Goal: Information Seeking & Learning: Find specific fact

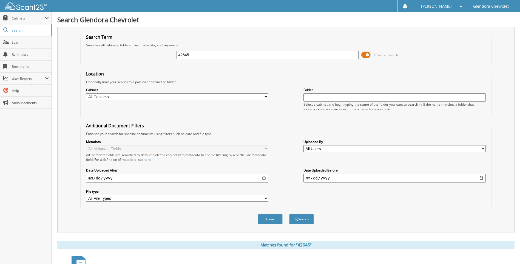
click at [215, 56] on input "42645" at bounding box center [267, 55] width 182 height 8
type input "4"
type input "43132"
click at [289, 214] on button "Search" at bounding box center [301, 219] width 25 height 10
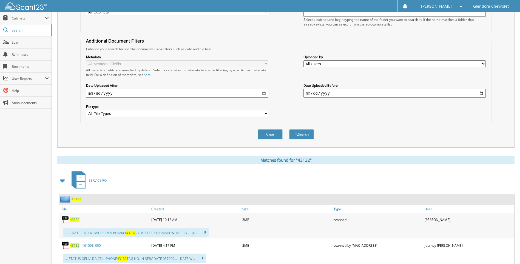
scroll to position [110, 0]
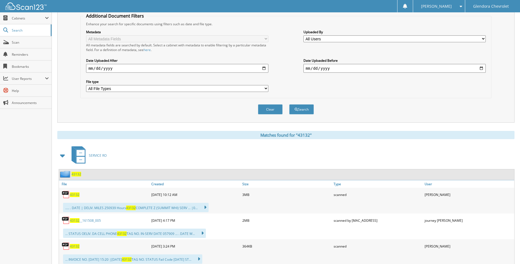
click at [75, 196] on span "43132" at bounding box center [75, 194] width 10 height 5
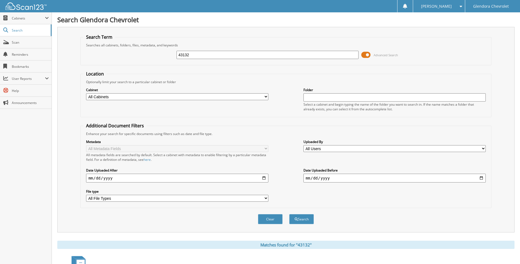
click at [218, 54] on input "43132" at bounding box center [267, 55] width 182 height 8
type input "4"
type input "43309"
click at [289, 214] on button "Search" at bounding box center [301, 219] width 25 height 10
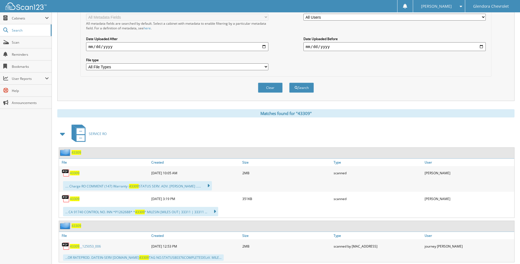
scroll to position [137, 0]
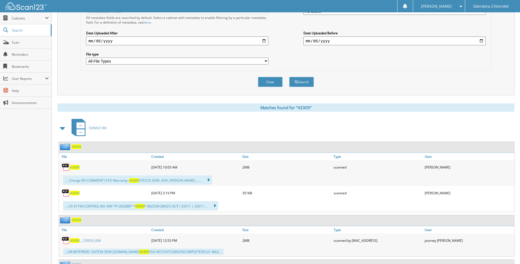
click at [75, 168] on span "43309" at bounding box center [75, 167] width 10 height 5
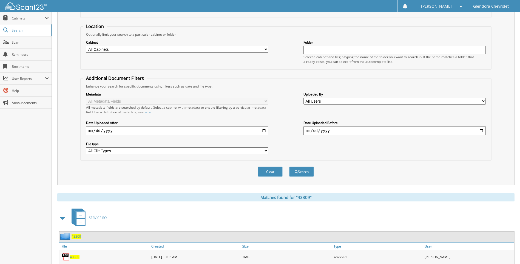
scroll to position [0, 0]
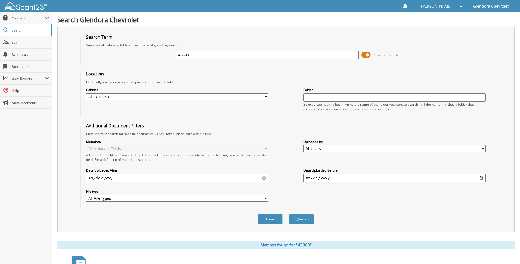
drag, startPoint x: 218, startPoint y: 55, endPoint x: 166, endPoint y: 60, distance: 51.5
click at [166, 60] on div "43309 Advanced Search" at bounding box center [285, 54] width 405 height 15
type input "43363"
click at [289, 214] on button "Search" at bounding box center [301, 219] width 25 height 10
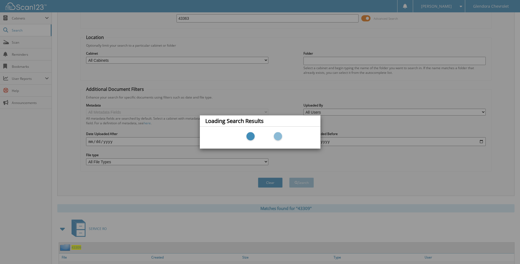
scroll to position [55, 0]
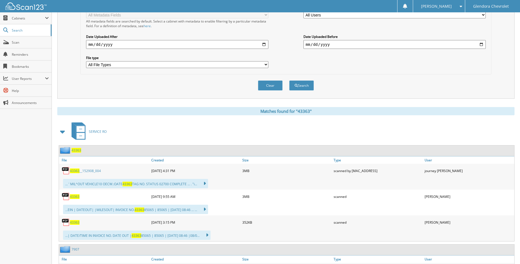
scroll to position [137, 0]
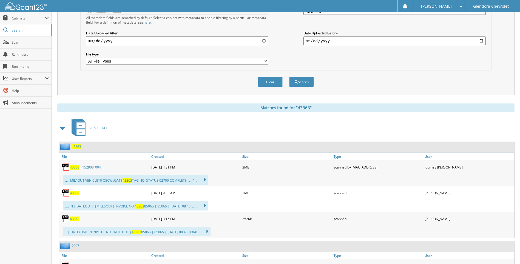
click at [75, 192] on span "43363" at bounding box center [75, 192] width 10 height 5
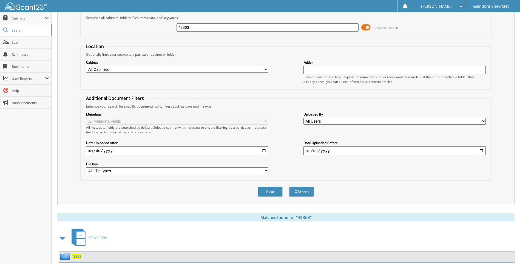
scroll to position [0, 0]
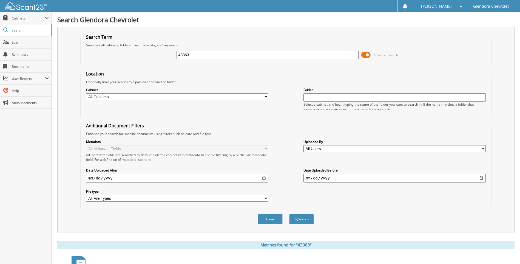
click at [207, 52] on input "43363" at bounding box center [267, 55] width 182 height 8
type input "4"
type input "43383"
click at [289, 214] on button "Search" at bounding box center [301, 219] width 25 height 10
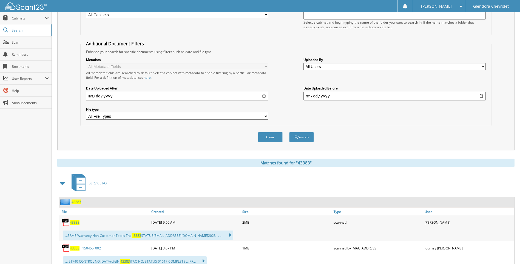
scroll to position [82, 0]
click at [75, 221] on span "43383" at bounding box center [75, 221] width 10 height 5
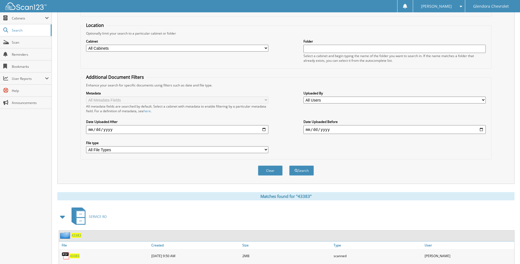
scroll to position [0, 0]
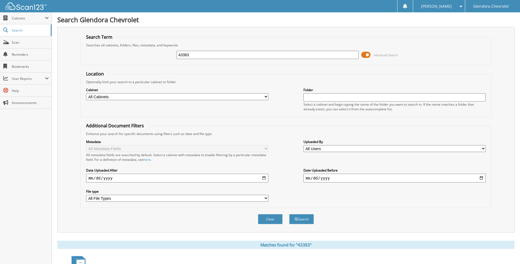
click at [235, 56] on input "43383" at bounding box center [267, 55] width 182 height 8
type input "4"
type input "42726"
click at [289, 214] on button "Search" at bounding box center [301, 219] width 25 height 10
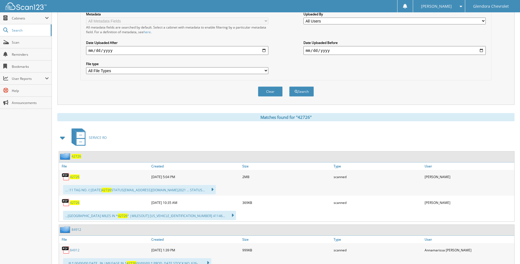
scroll to position [137, 0]
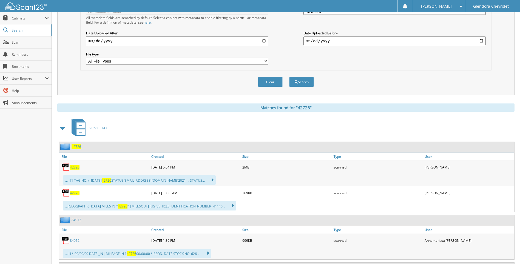
click at [76, 165] on span "42726" at bounding box center [75, 167] width 10 height 5
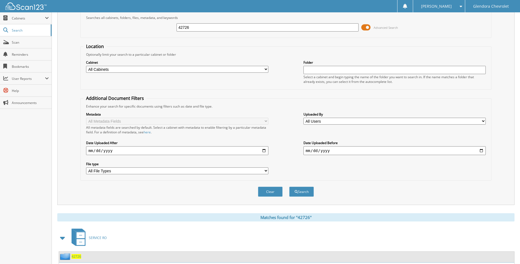
scroll to position [0, 0]
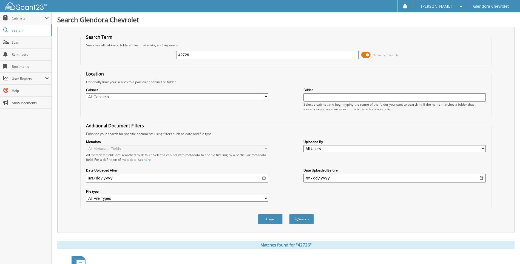
click at [215, 56] on input "42726" at bounding box center [267, 55] width 182 height 8
type input "4"
type input "43153"
click at [308, 220] on button "Search" at bounding box center [301, 219] width 25 height 10
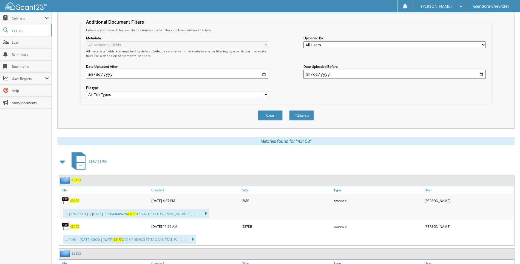
scroll to position [110, 0]
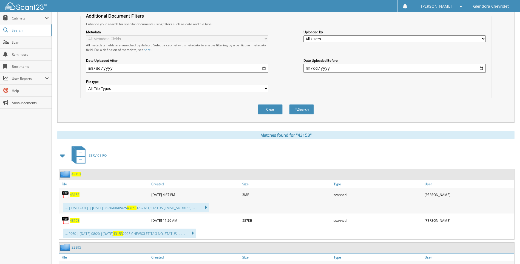
click at [75, 195] on span "43153" at bounding box center [75, 194] width 10 height 5
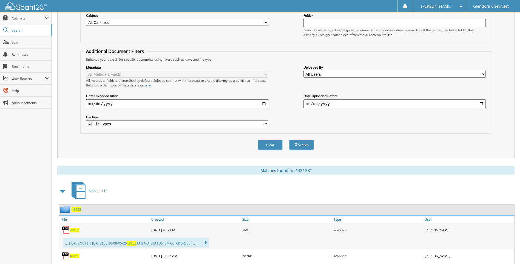
scroll to position [0, 0]
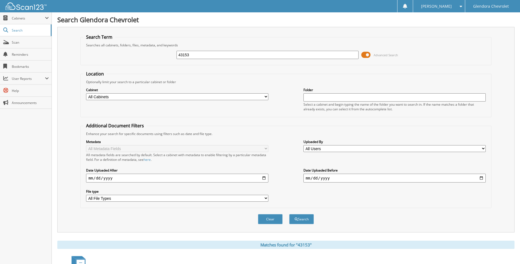
click at [205, 56] on input "43153" at bounding box center [267, 55] width 182 height 8
type input "43228"
click at [289, 214] on button "Search" at bounding box center [301, 219] width 25 height 10
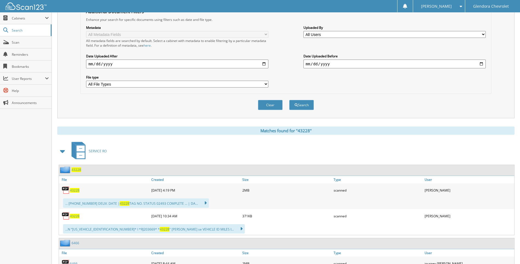
scroll to position [164, 0]
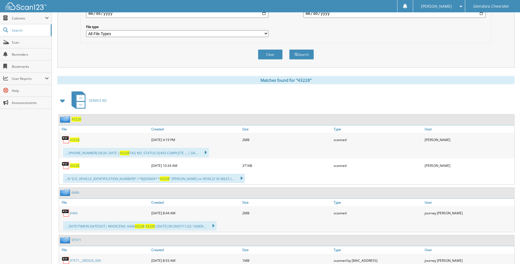
click at [73, 139] on span "43228" at bounding box center [75, 139] width 10 height 5
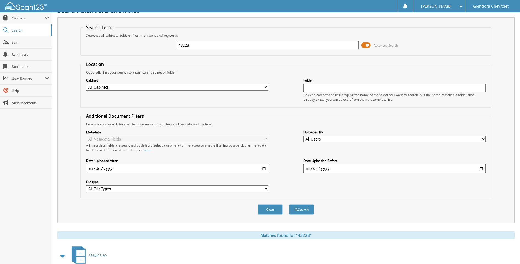
scroll to position [0, 0]
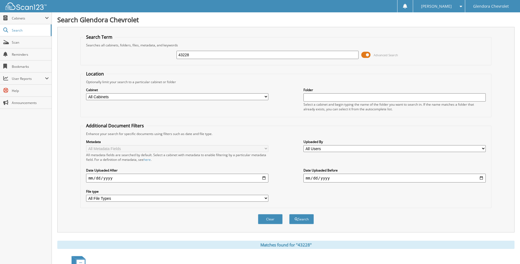
drag, startPoint x: 199, startPoint y: 53, endPoint x: 162, endPoint y: 55, distance: 36.8
click at [163, 55] on div "43228 Advanced Search" at bounding box center [285, 54] width 405 height 15
type input "43242"
click at [366, 54] on span at bounding box center [365, 55] width 9 height 8
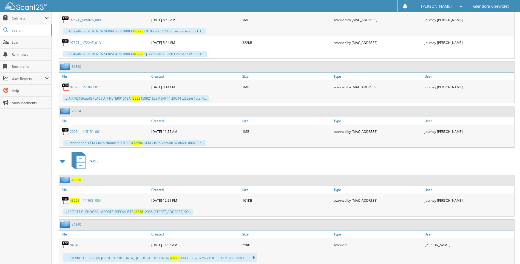
scroll to position [279, 0]
